Goal: Information Seeking & Learning: Check status

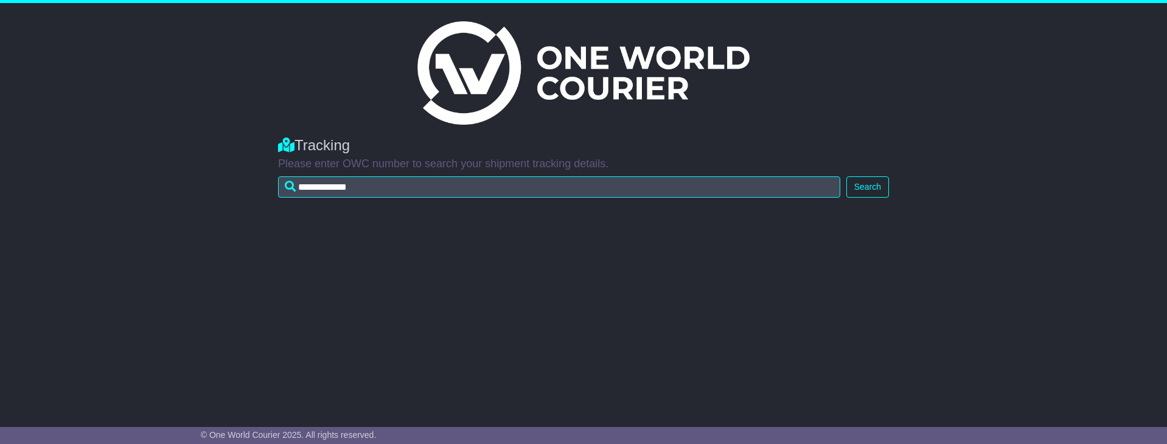
type input "**********"
click at [846, 176] on button "Search" at bounding box center [867, 186] width 43 height 21
